Goal: Transaction & Acquisition: Purchase product/service

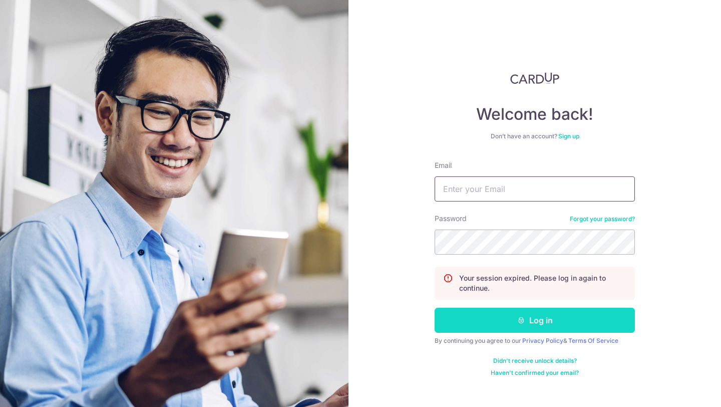
type input "hello@c71.sg"
click at [529, 323] on button "Log in" at bounding box center [535, 319] width 200 height 25
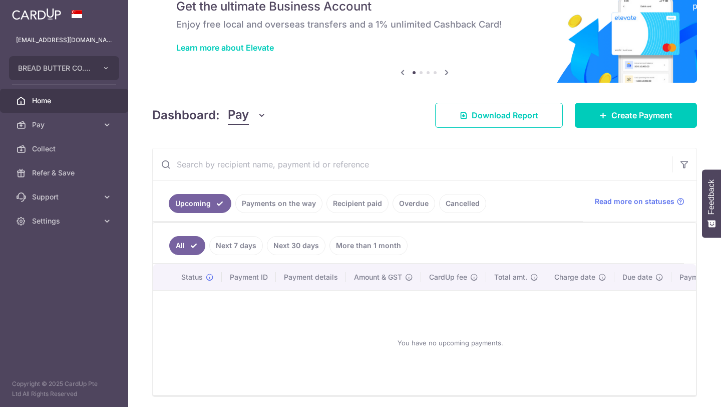
scroll to position [88, 0]
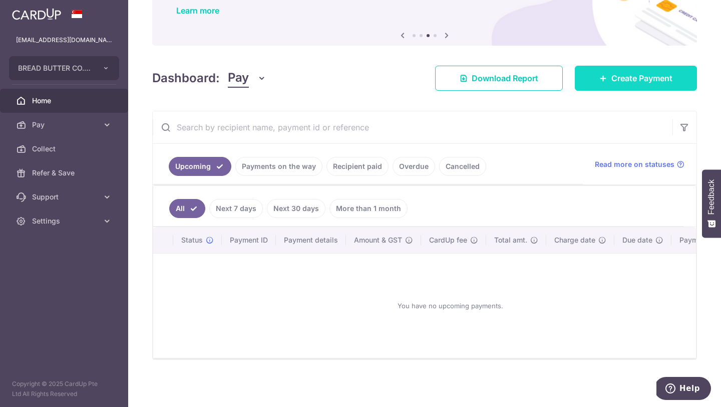
click at [602, 80] on link "Create Payment" at bounding box center [636, 78] width 122 height 25
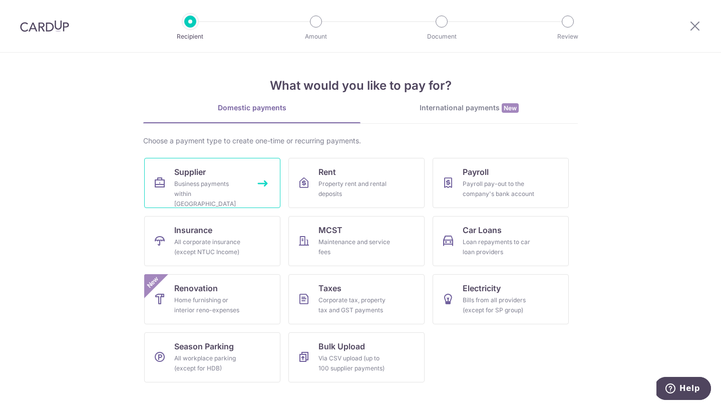
click at [217, 188] on div "Business payments within Singapore" at bounding box center [210, 194] width 72 height 30
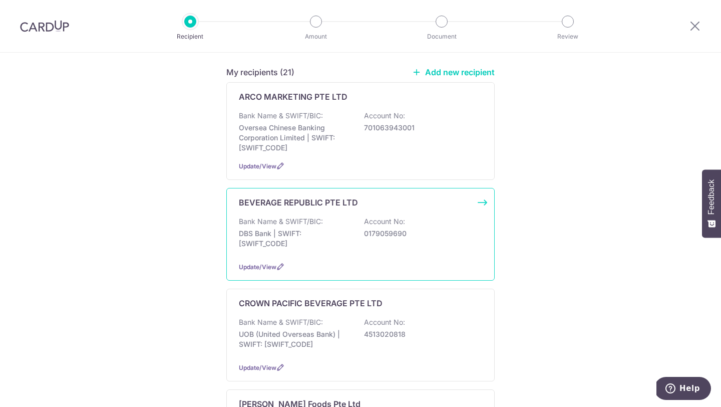
scroll to position [195, 0]
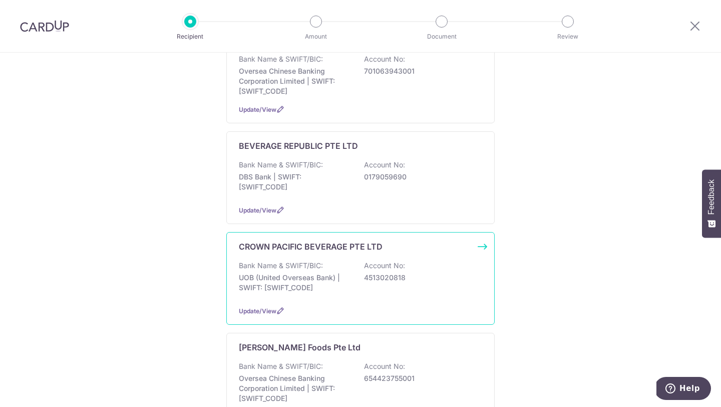
click at [335, 287] on div "CROWN PACIFIC BEVERAGE PTE LTD Bank Name & SWIFT/BIC: UOB (United Overseas Bank…" at bounding box center [360, 278] width 268 height 93
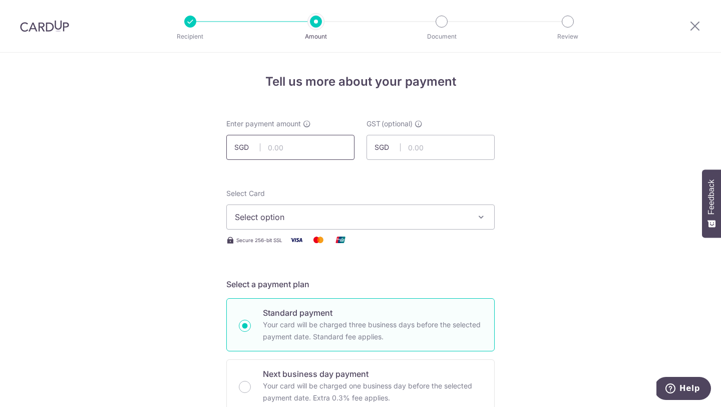
click at [307, 154] on input "text" at bounding box center [290, 147] width 128 height 25
paste input "421.17"
type input "421.17"
click at [466, 203] on div "Select Card Select option Add credit card Your Cards **** 7550 **** 4073" at bounding box center [360, 208] width 268 height 41
click at [386, 228] on button "Select option" at bounding box center [360, 216] width 268 height 25
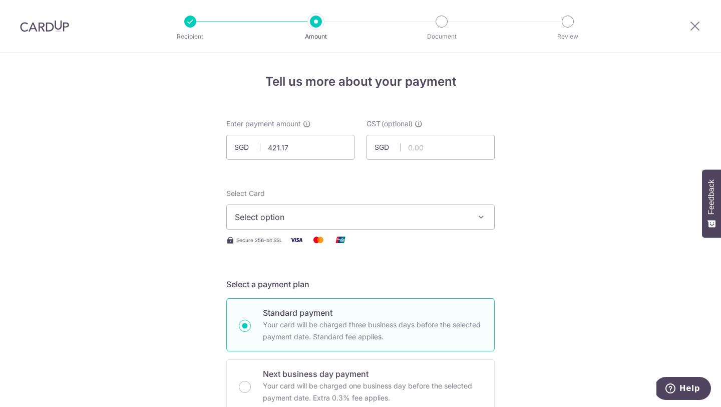
click at [386, 228] on button "Select option" at bounding box center [360, 216] width 268 height 25
click at [404, 219] on span "Select option" at bounding box center [351, 217] width 233 height 12
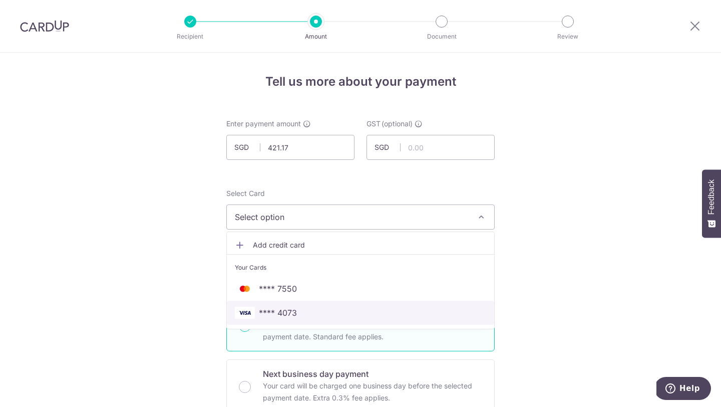
click at [384, 309] on span "**** 4073" at bounding box center [360, 312] width 251 height 12
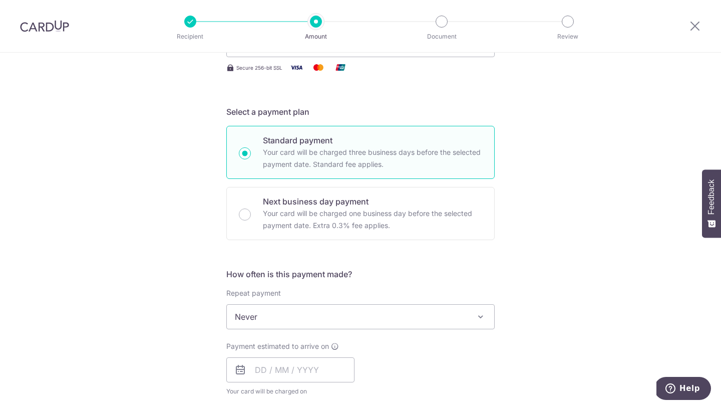
scroll to position [217, 0]
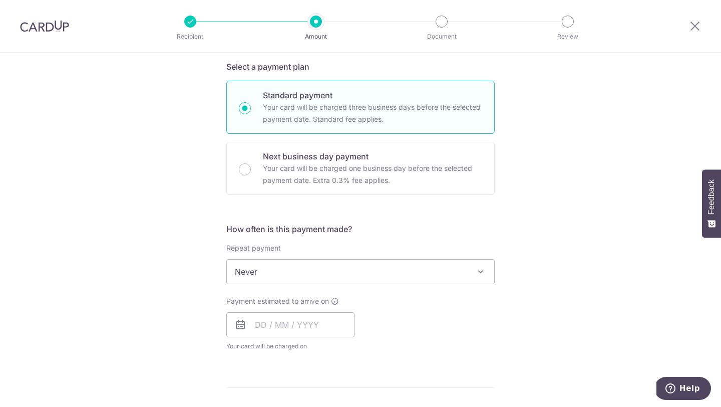
click at [384, 271] on span "Never" at bounding box center [360, 271] width 267 height 24
click at [558, 225] on div "Tell us more about your payment Enter payment amount SGD 421.17 421.17 GST (opt…" at bounding box center [360, 321] width 721 height 973
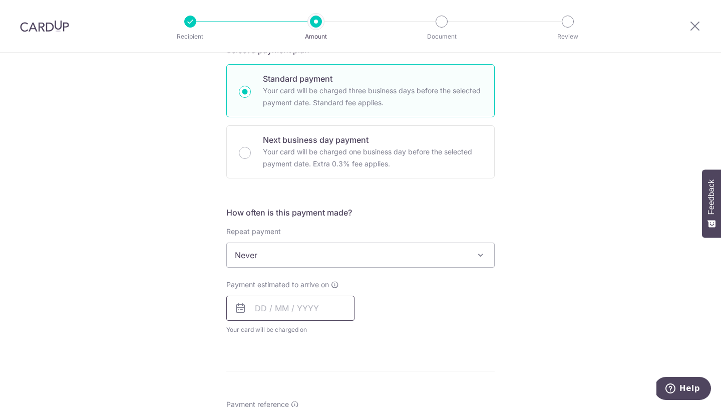
click at [318, 317] on input "text" at bounding box center [290, 307] width 128 height 25
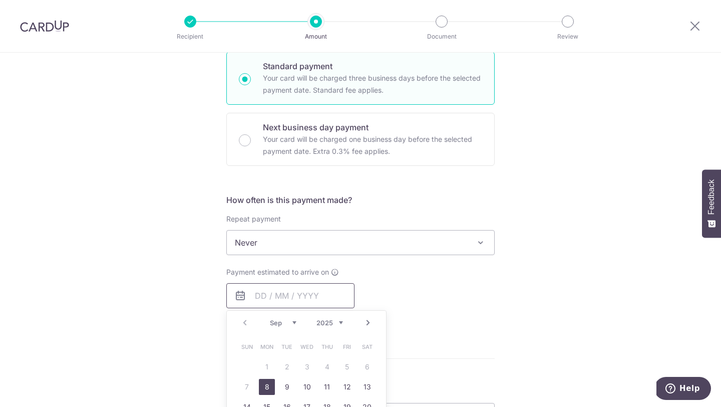
scroll to position [249, 0]
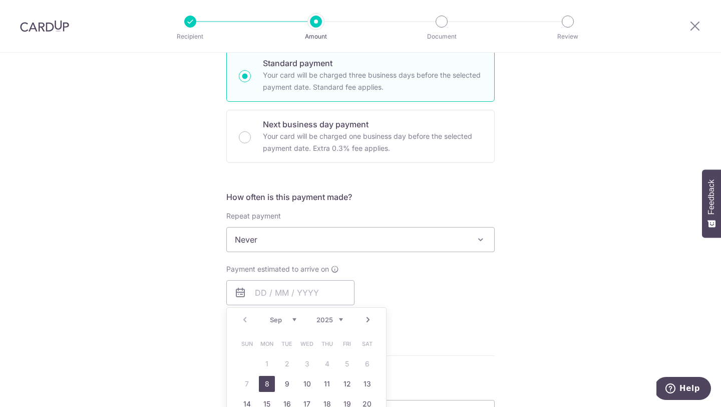
click at [265, 381] on link "8" at bounding box center [267, 384] width 16 height 16
type input "08/09/2025"
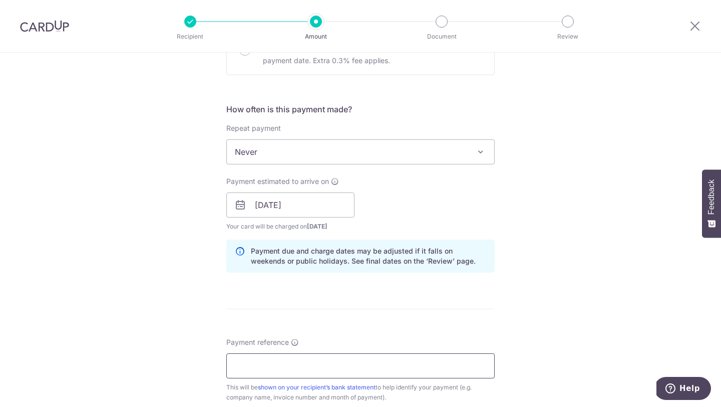
scroll to position [379, 0]
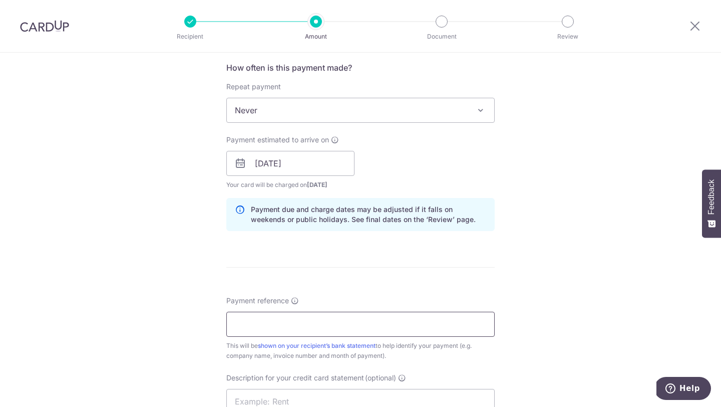
click at [323, 328] on input "Payment reference" at bounding box center [360, 323] width 268 height 25
type input "BREAD N BUTTER CO PTE LTD"
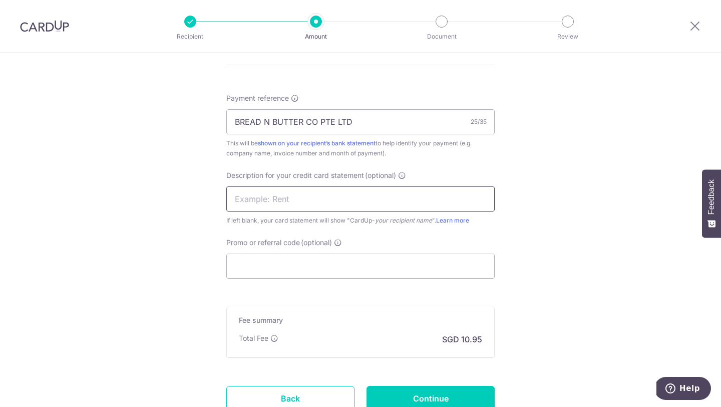
click at [348, 193] on input "text" at bounding box center [360, 198] width 268 height 25
click at [430, 209] on input "text" at bounding box center [360, 198] width 268 height 25
type input "Milk"
paste input "25BB179"
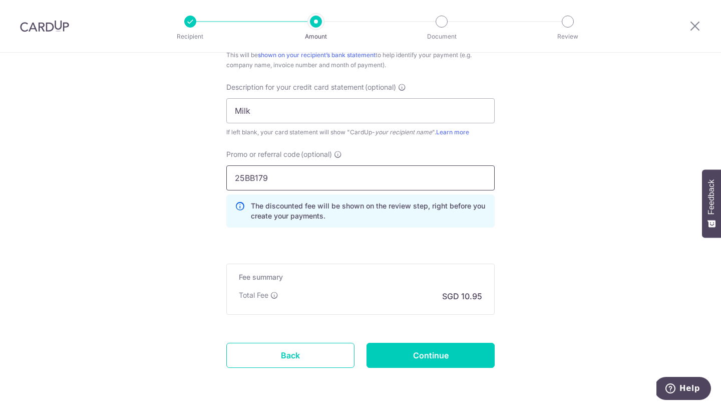
scroll to position [677, 0]
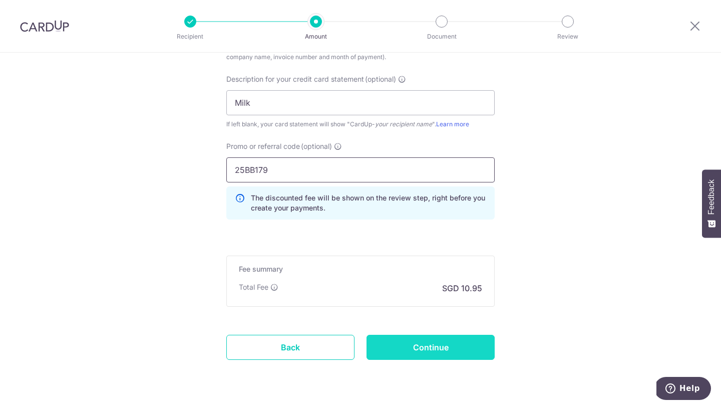
type input "25BB179"
click at [463, 349] on input "Continue" at bounding box center [431, 346] width 128 height 25
type input "Create Schedule"
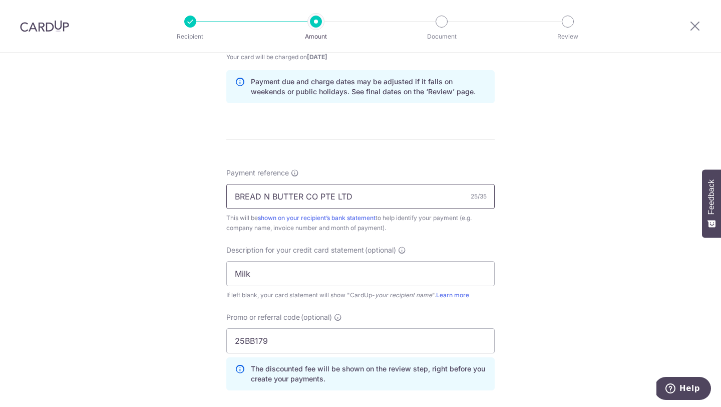
scroll to position [502, 0]
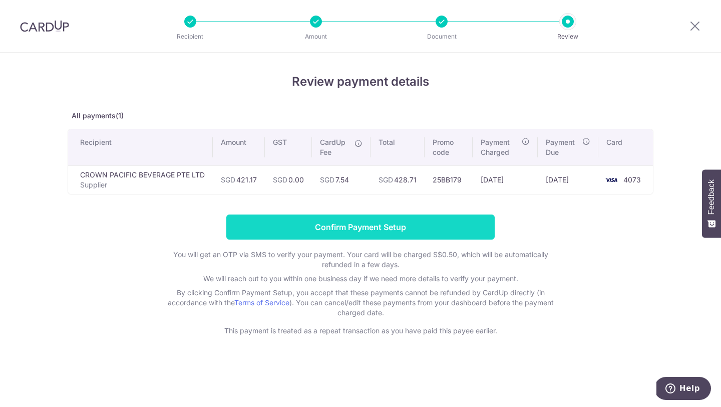
click at [384, 226] on input "Confirm Payment Setup" at bounding box center [360, 226] width 268 height 25
